Goal: Task Accomplishment & Management: Manage account settings

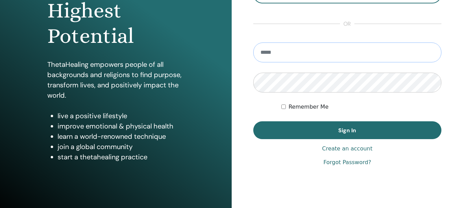
scroll to position [103, 0]
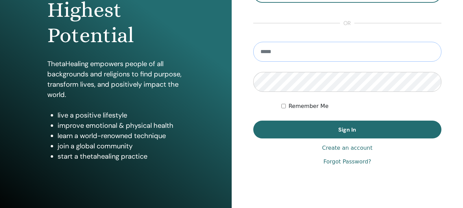
type input "**********"
click at [299, 104] on label "Remember Me" at bounding box center [309, 106] width 40 height 8
click at [300, 116] on form "**********" at bounding box center [347, 90] width 189 height 97
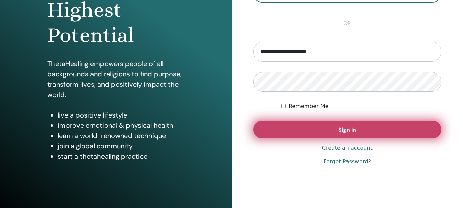
click at [299, 121] on button "Sign In" at bounding box center [347, 130] width 189 height 18
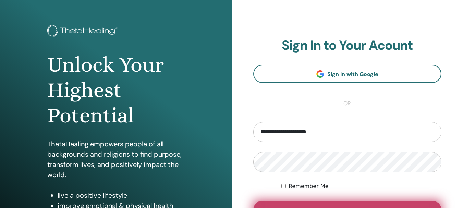
scroll to position [0, 0]
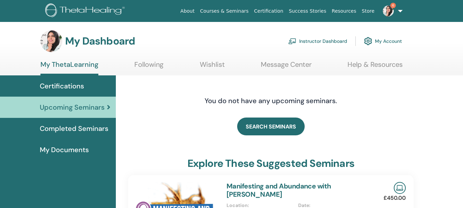
click at [327, 44] on link "Instructor Dashboard" at bounding box center [317, 41] width 59 height 15
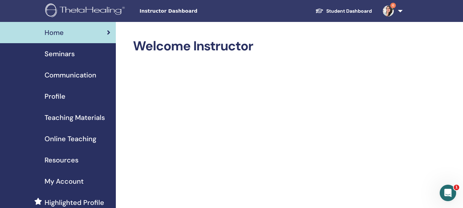
click at [68, 56] on span "Seminars" at bounding box center [60, 54] width 30 height 10
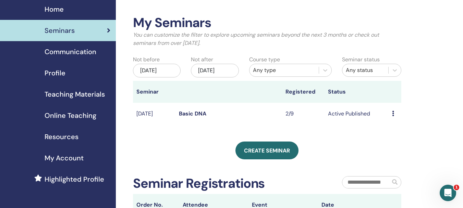
scroll to position [34, 0]
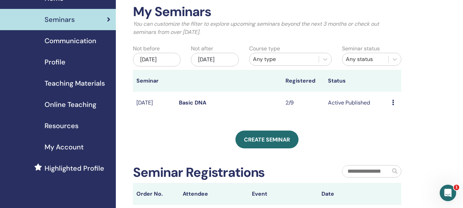
click at [64, 127] on span "Resources" at bounding box center [62, 126] width 34 height 10
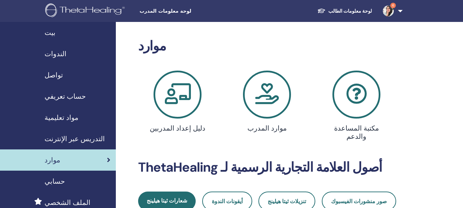
click at [51, 52] on font "الندوات" at bounding box center [56, 53] width 22 height 9
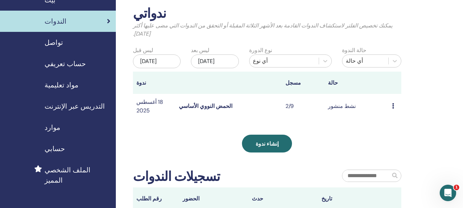
scroll to position [34, 0]
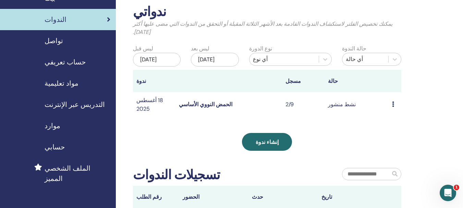
click at [390, 103] on td "معاينة يحرر الحضور يلغي" at bounding box center [395, 104] width 13 height 24
click at [391, 103] on td "معاينة يحرر الحضور يلغي" at bounding box center [395, 104] width 13 height 24
click at [394, 106] on icon at bounding box center [393, 103] width 2 height 5
click at [391, 112] on font "معاينة" at bounding box center [389, 111] width 14 height 7
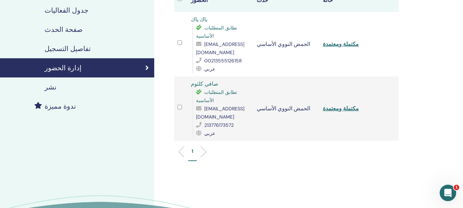
scroll to position [103, 0]
